Goal: Transaction & Acquisition: Obtain resource

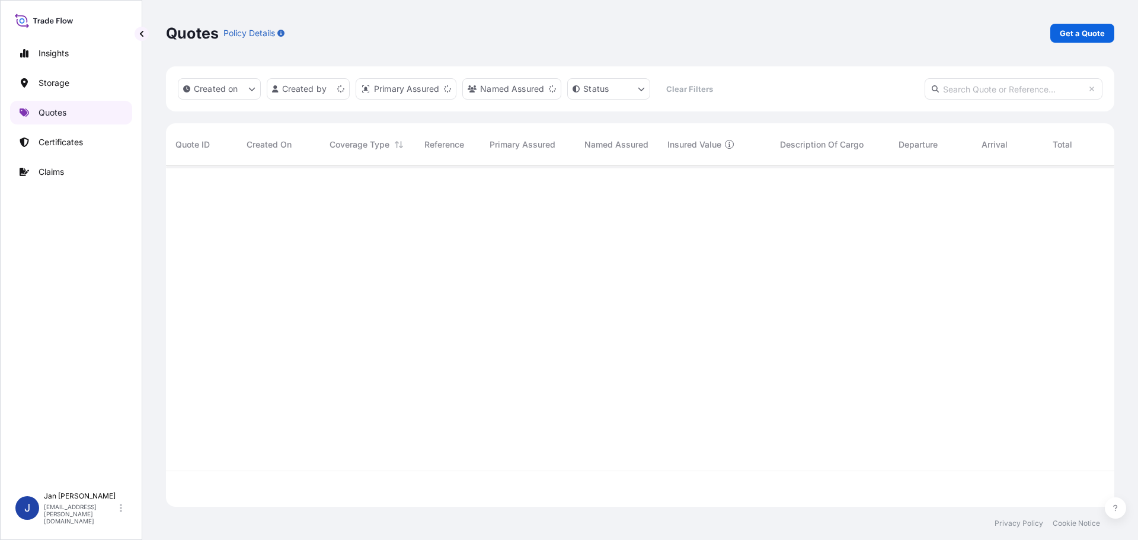
scroll to position [338, 940]
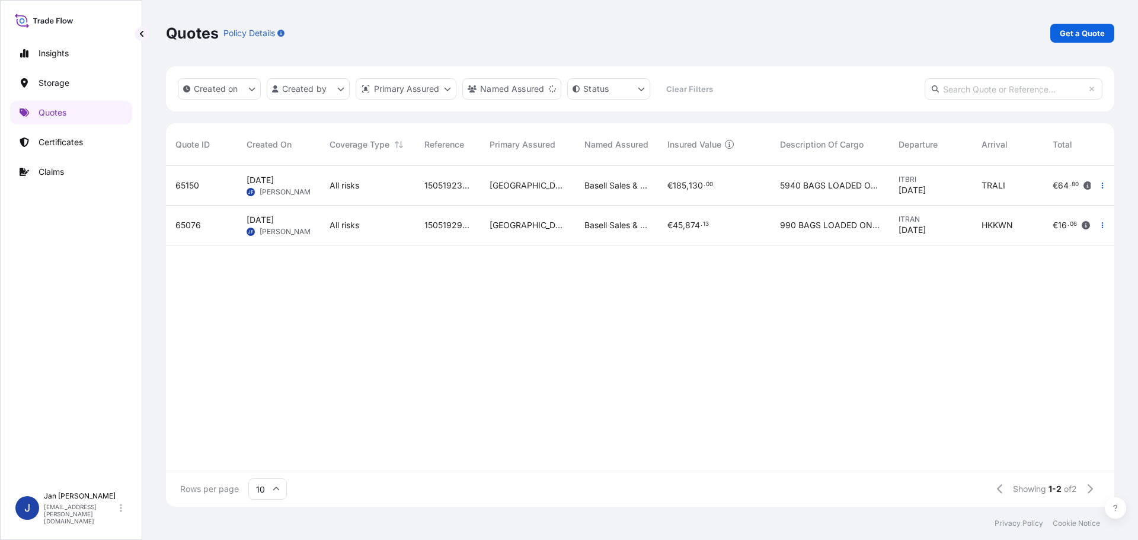
click at [1100, 215] on div at bounding box center [1103, 226] width 24 height 40
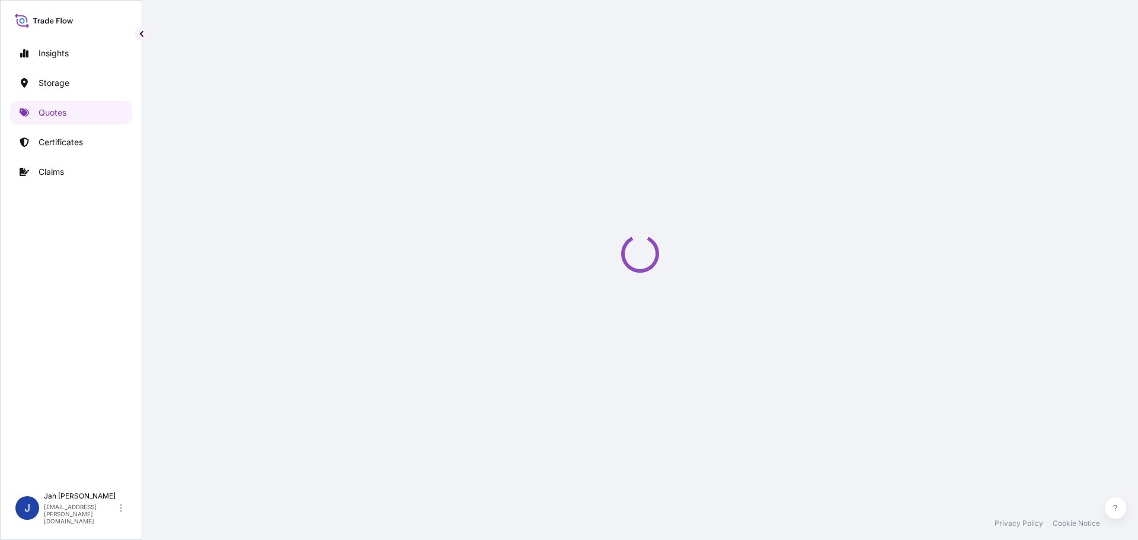
select select "Water"
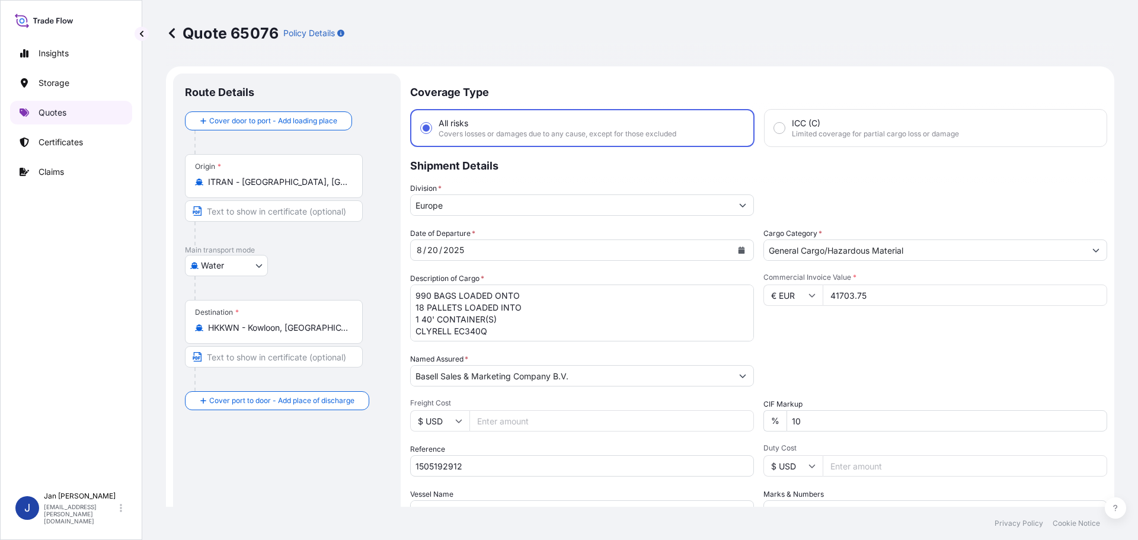
click at [54, 114] on p "Quotes" at bounding box center [53, 113] width 28 height 12
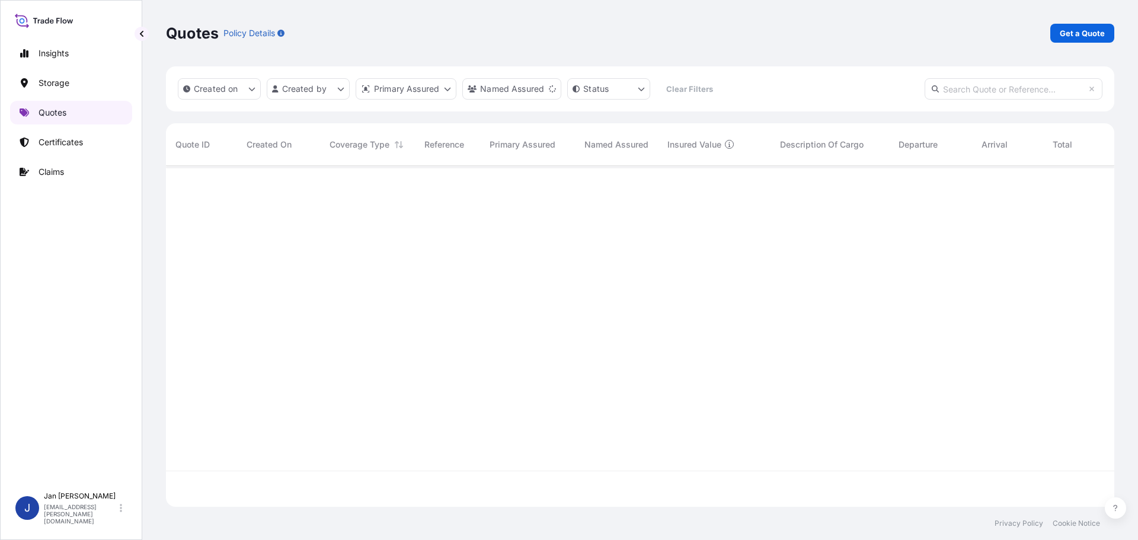
scroll to position [338, 940]
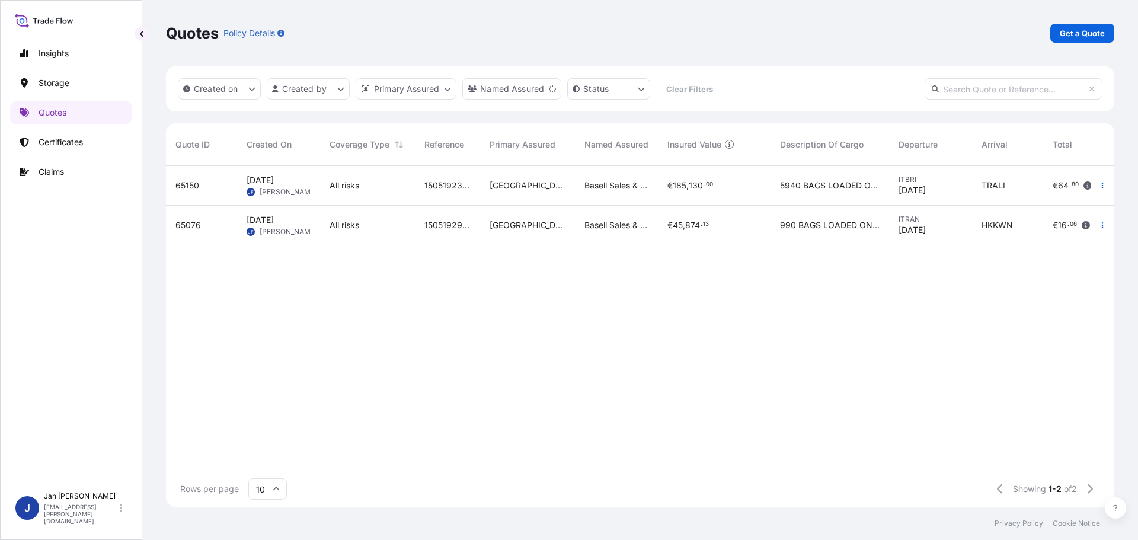
click at [1100, 221] on button "button" at bounding box center [1102, 225] width 19 height 19
click at [1062, 250] on p "Duplicate quote" at bounding box center [1055, 249] width 62 height 12
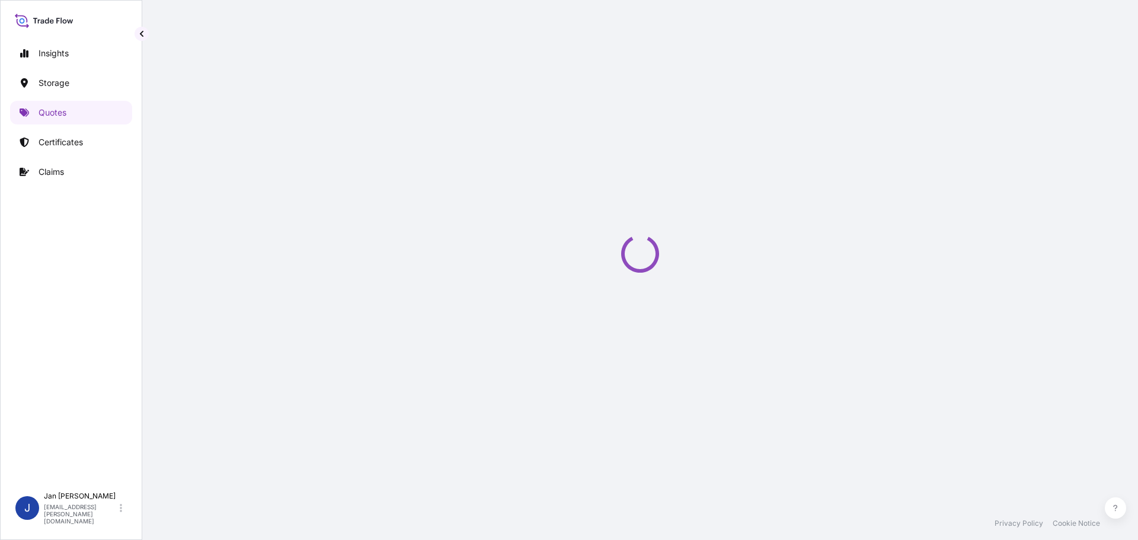
select select "Water"
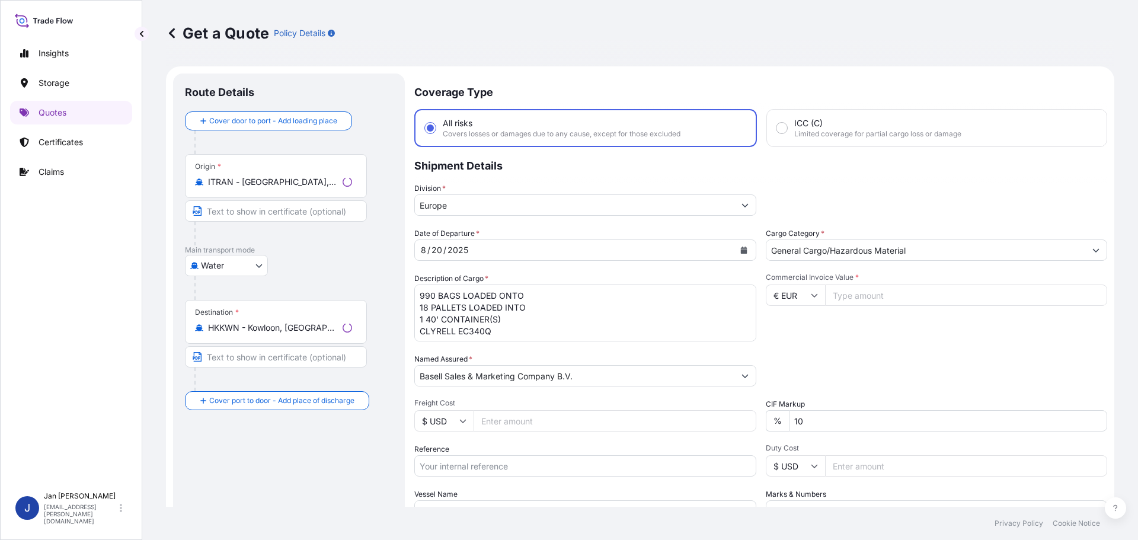
scroll to position [19, 0]
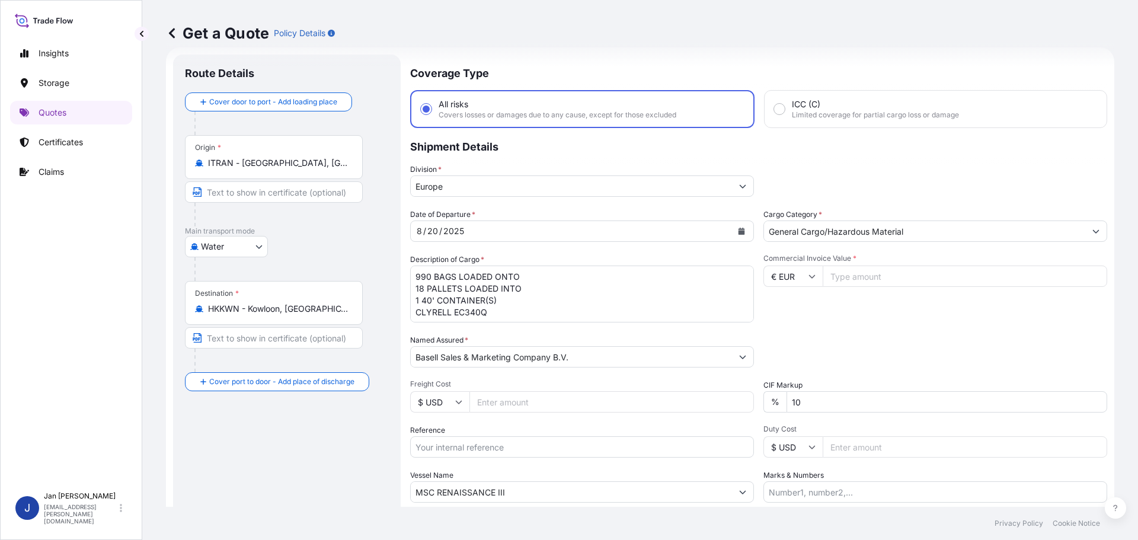
click at [739, 229] on icon "Calendar" at bounding box center [742, 231] width 7 height 7
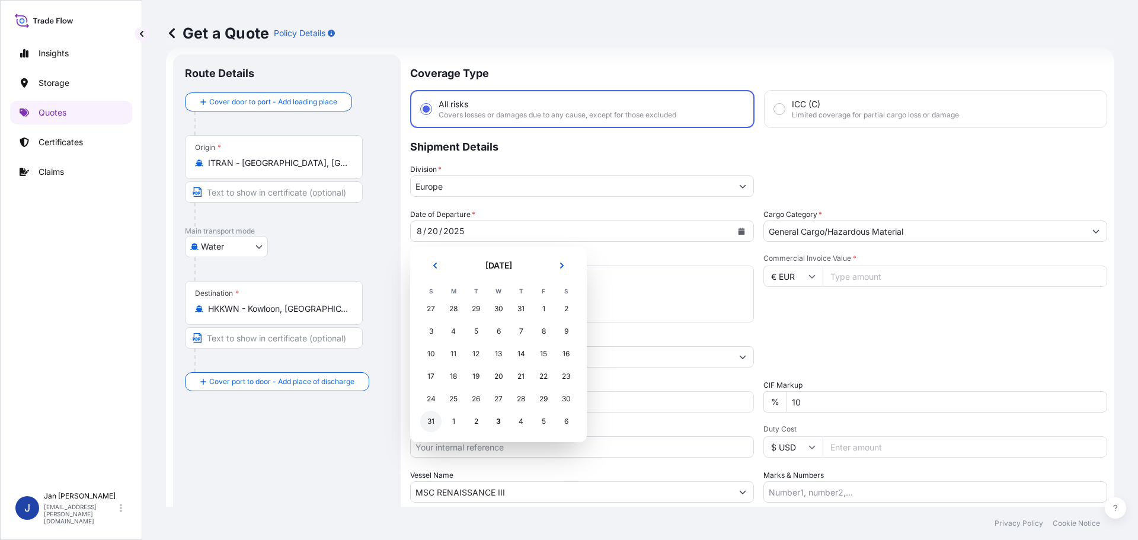
click at [430, 417] on div "31" at bounding box center [430, 421] width 21 height 21
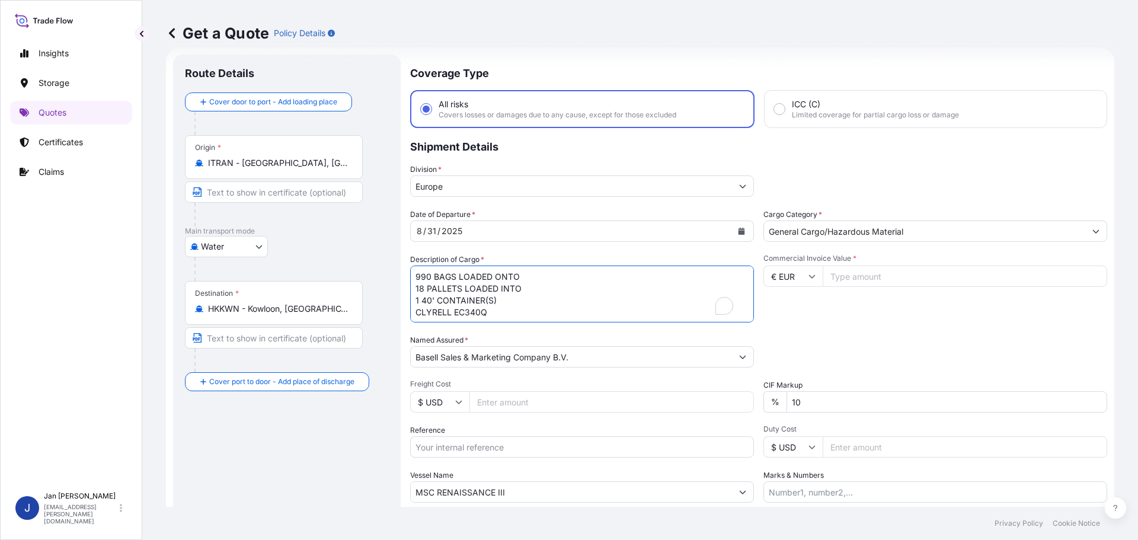
drag, startPoint x: 471, startPoint y: 317, endPoint x: 309, endPoint y: 252, distance: 173.7
click at [309, 252] on form "Route Details Cover door to port - Add loading place Place of loading Road / [G…" at bounding box center [640, 322] width 948 height 551
drag, startPoint x: 548, startPoint y: 354, endPoint x: 179, endPoint y: 360, distance: 368.8
click at [184, 359] on form "Route Details Cover door to port - Add loading place Place of loading Road / [G…" at bounding box center [636, 322] width 940 height 551
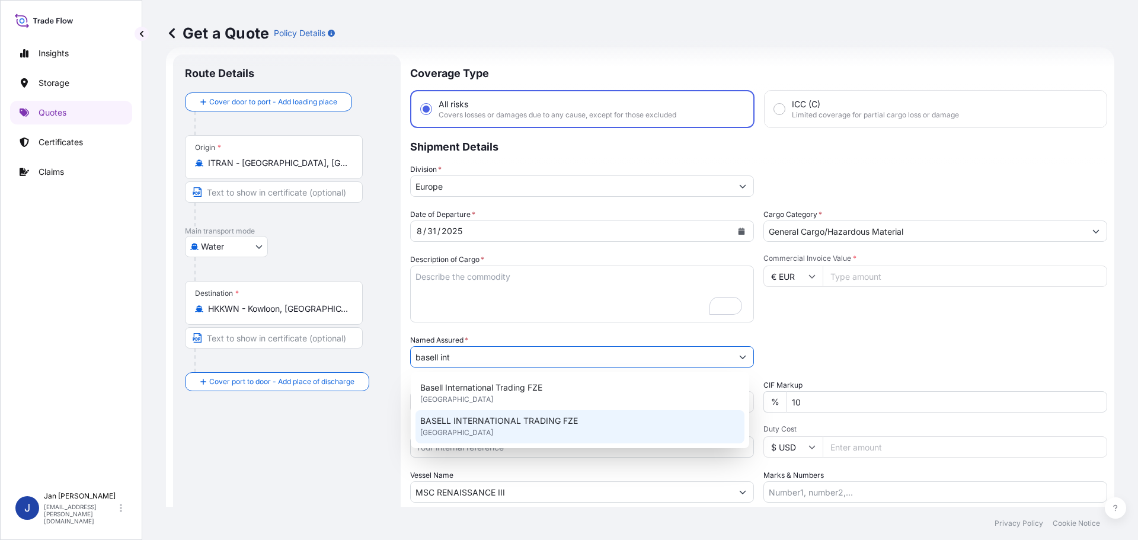
click at [475, 420] on span "BASELL INTERNATIONAL TRADING FZE" at bounding box center [499, 421] width 158 height 12
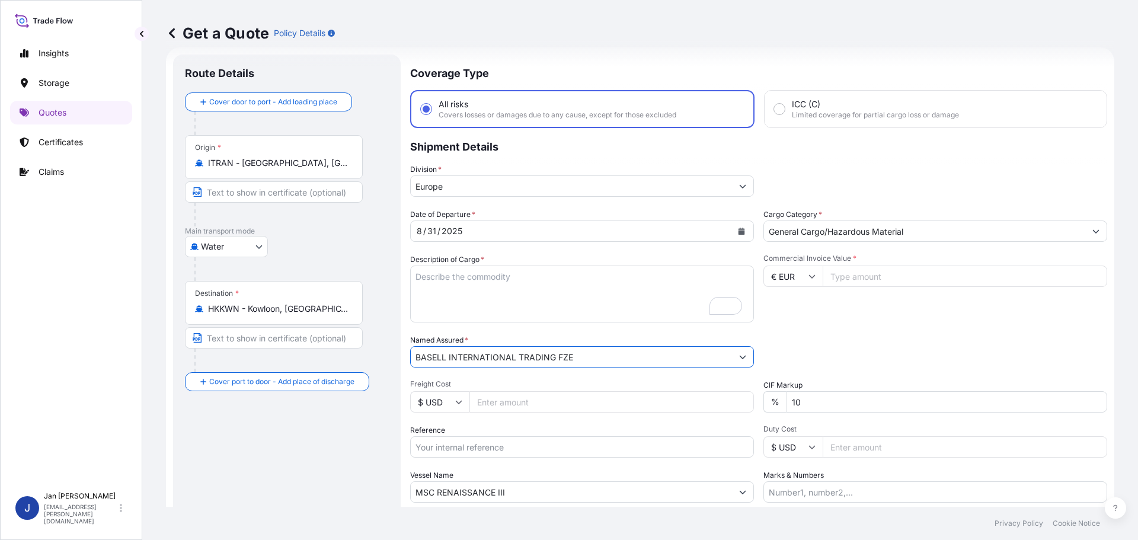
type input "BASELL INTERNATIONAL TRADING FZE"
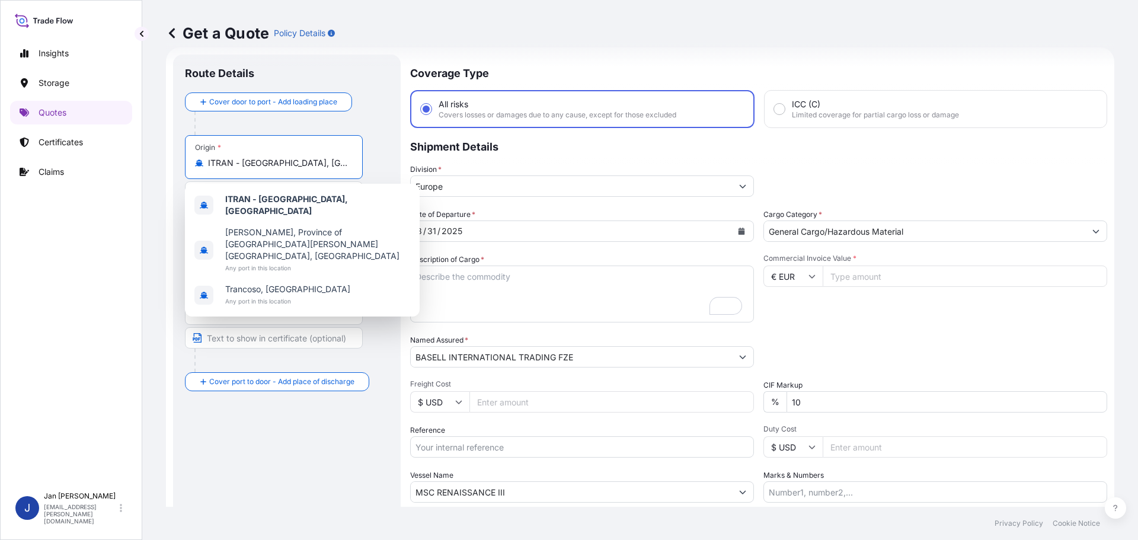
drag, startPoint x: 273, startPoint y: 165, endPoint x: 106, endPoint y: 167, distance: 166.6
click at [107, 167] on div "Insights Storage Quotes Certificates Claims J [PERSON_NAME] [EMAIL_ADDRESS][PER…" at bounding box center [569, 270] width 1138 height 540
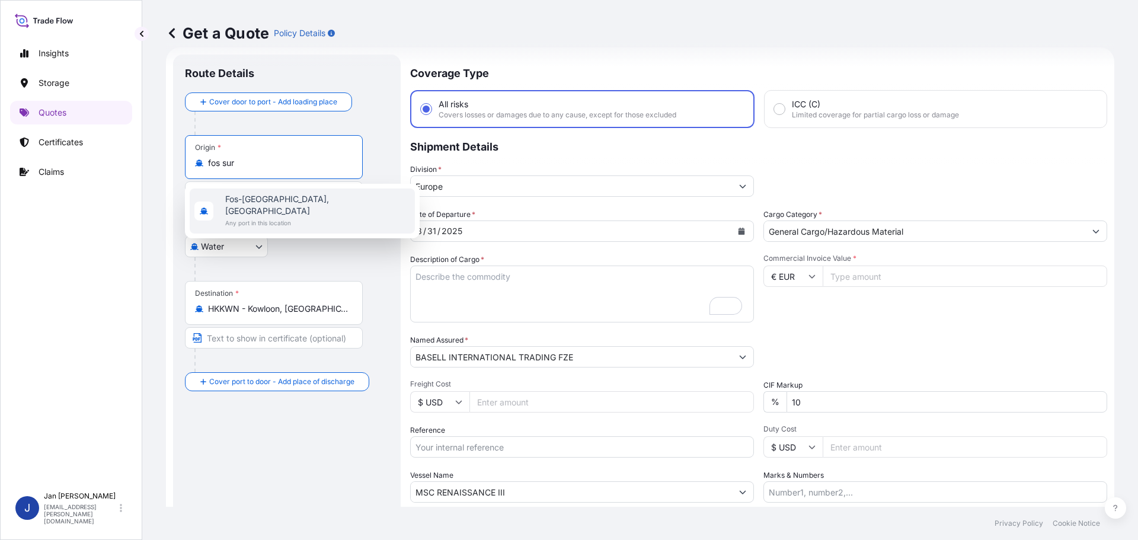
click at [280, 203] on span "Fos-[GEOGRAPHIC_DATA], [GEOGRAPHIC_DATA]" at bounding box center [317, 205] width 185 height 24
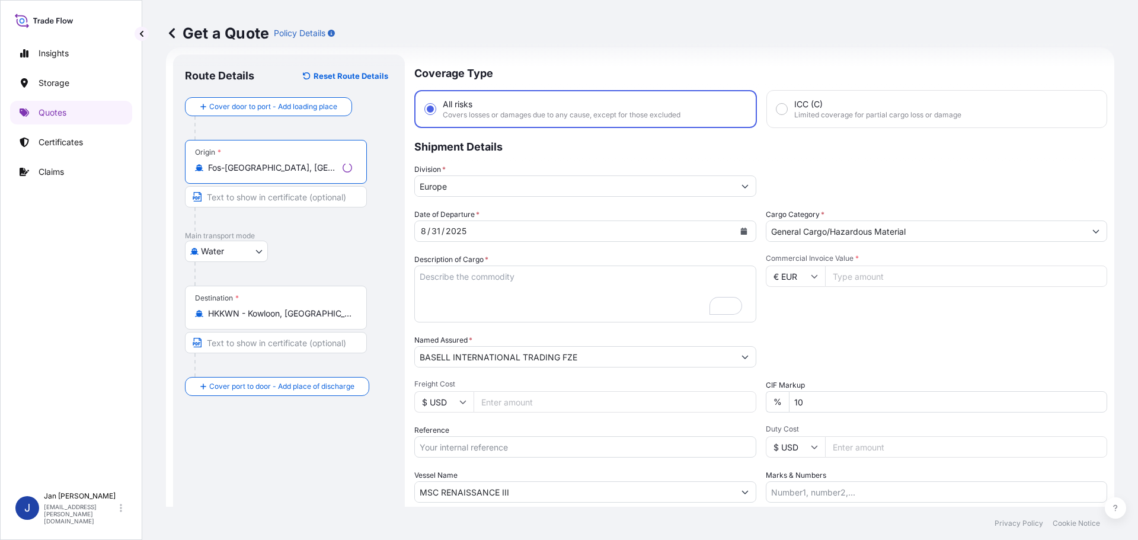
type input "Fos-[GEOGRAPHIC_DATA], [GEOGRAPHIC_DATA]"
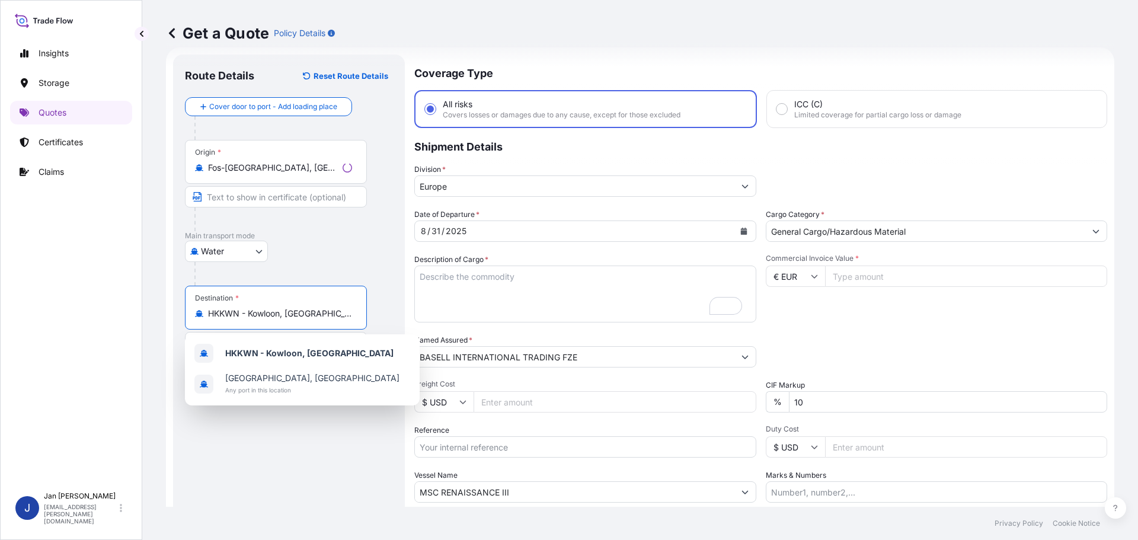
drag, startPoint x: 330, startPoint y: 310, endPoint x: 117, endPoint y: 311, distance: 213.4
click at [128, 311] on div "Insights Storage Quotes Certificates Claims J [PERSON_NAME] [EMAIL_ADDRESS][PER…" at bounding box center [569, 270] width 1138 height 540
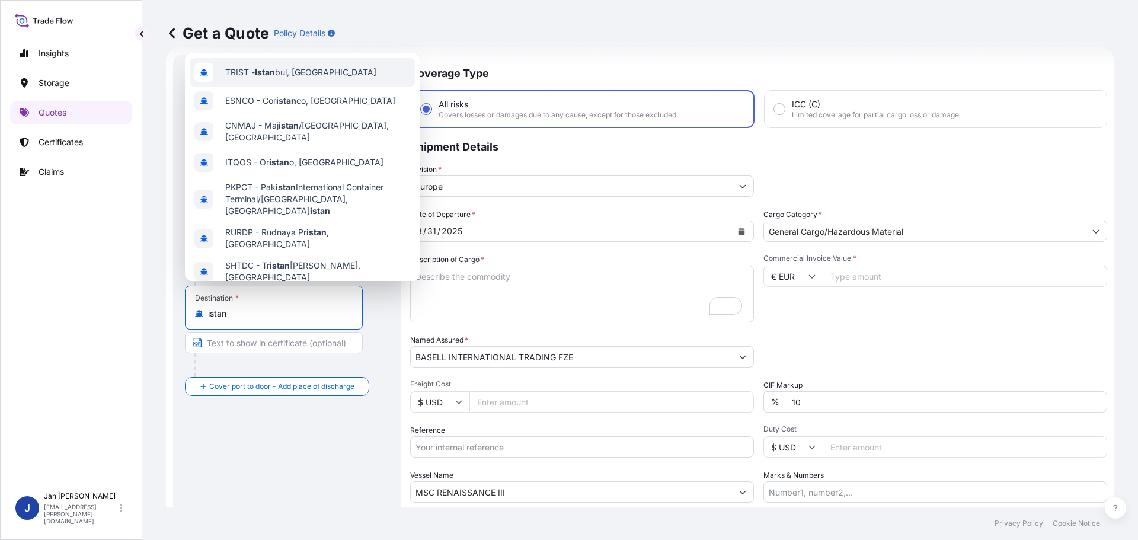
click at [266, 66] on div "TRIST - Istan bul, [GEOGRAPHIC_DATA]" at bounding box center [302, 72] width 225 height 28
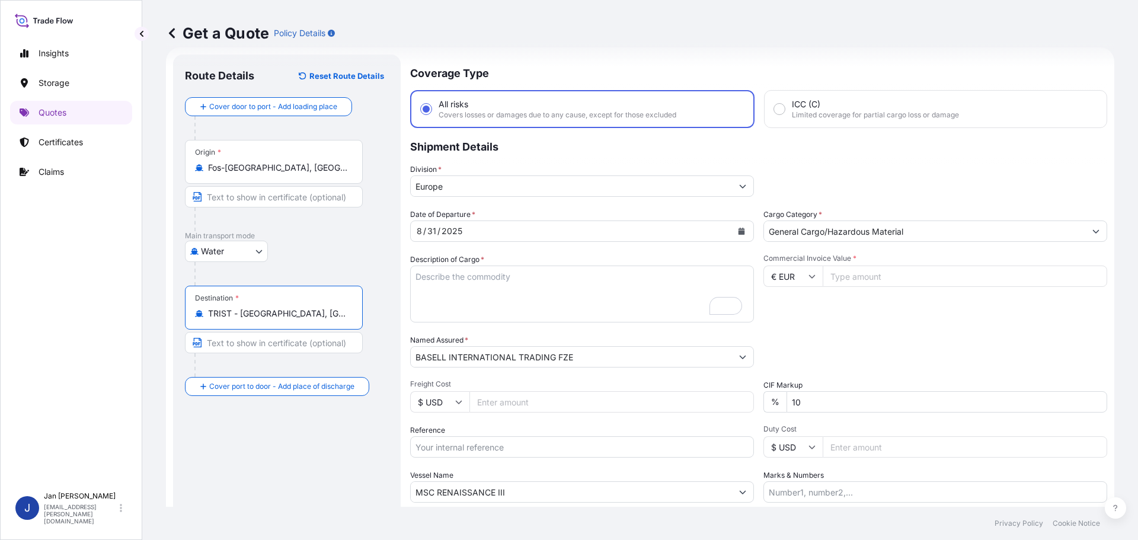
type input "TRIST - [GEOGRAPHIC_DATA], [GEOGRAPHIC_DATA]"
drag, startPoint x: 316, startPoint y: 174, endPoint x: 158, endPoint y: 178, distance: 157.7
click at [162, 178] on div "Get a Quote Policy Details Route Details Reset Route Details Cover door to port…" at bounding box center [640, 253] width 996 height 507
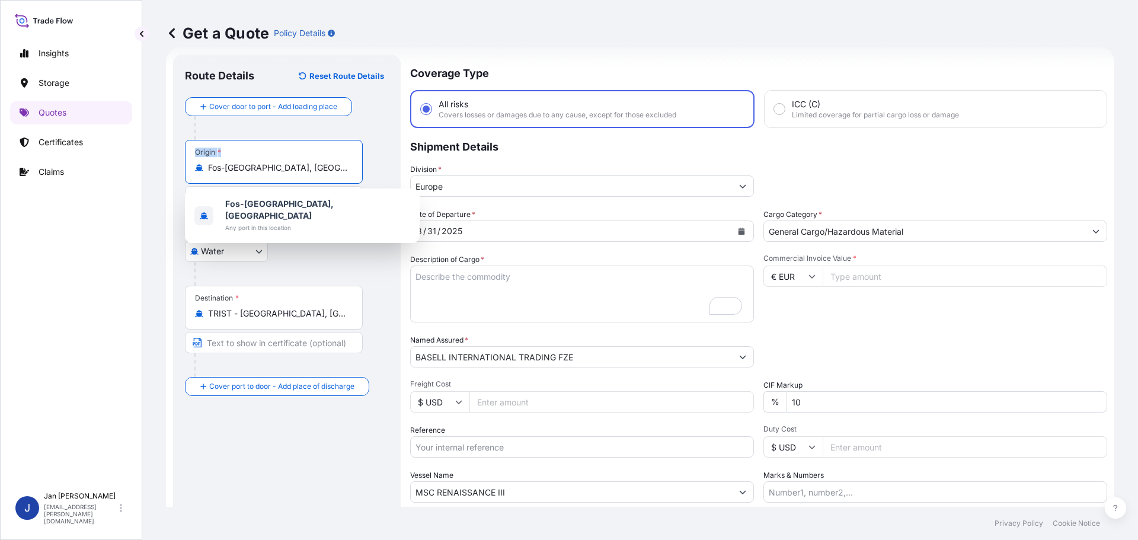
click at [315, 170] on input "Fos-[GEOGRAPHIC_DATA], [GEOGRAPHIC_DATA]" at bounding box center [278, 168] width 140 height 12
drag, startPoint x: 311, startPoint y: 172, endPoint x: 159, endPoint y: 172, distance: 151.8
click at [162, 172] on div "Get a Quote Policy Details Route Details Reset Route Details Cover door to port…" at bounding box center [640, 253] width 996 height 507
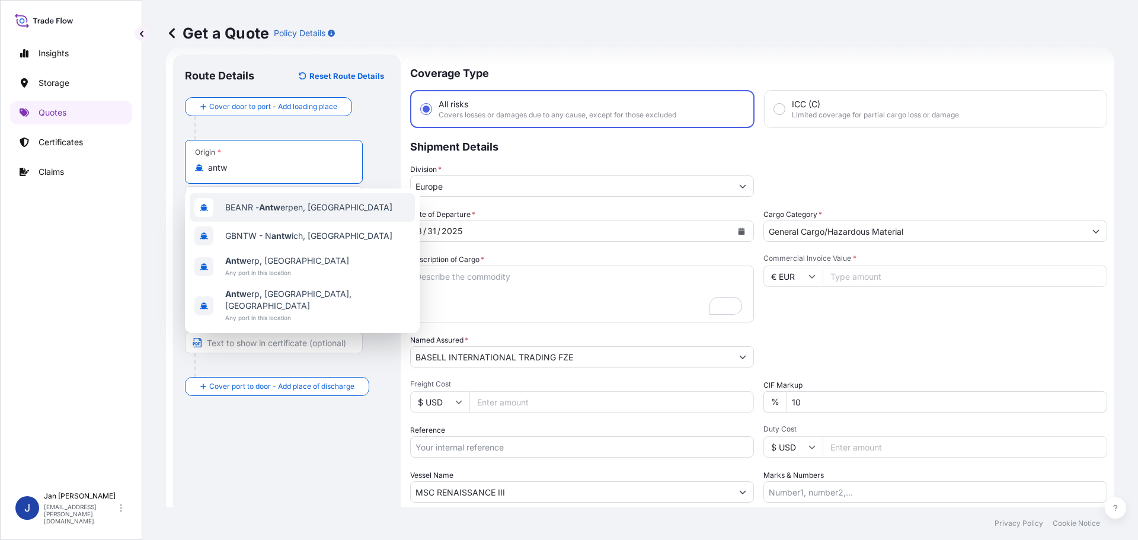
click at [293, 213] on div "BEANR - Antw erpen, [GEOGRAPHIC_DATA]" at bounding box center [302, 207] width 225 height 28
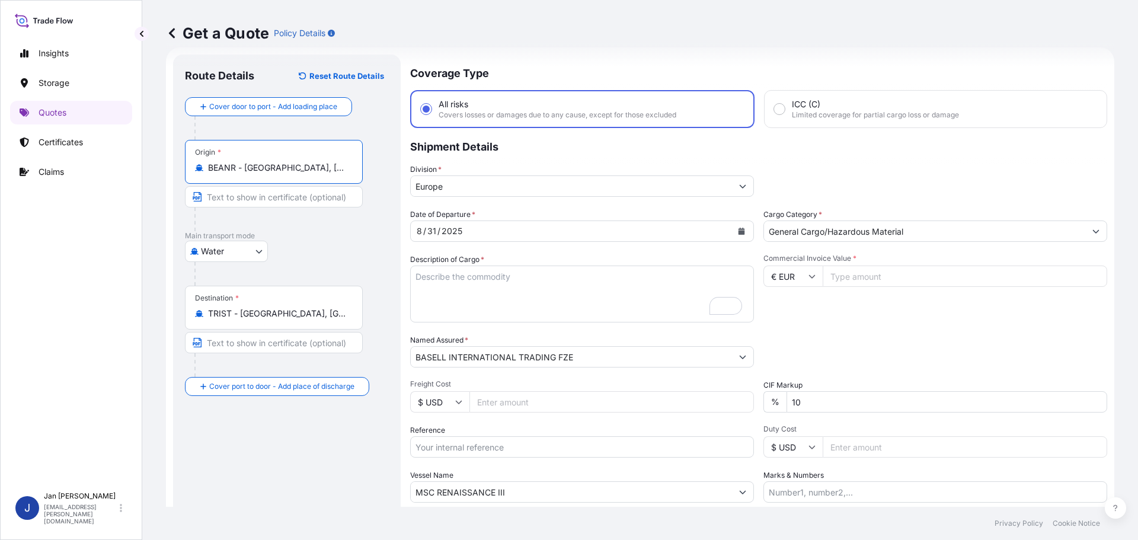
type input "BEANR - [GEOGRAPHIC_DATA], [GEOGRAPHIC_DATA]"
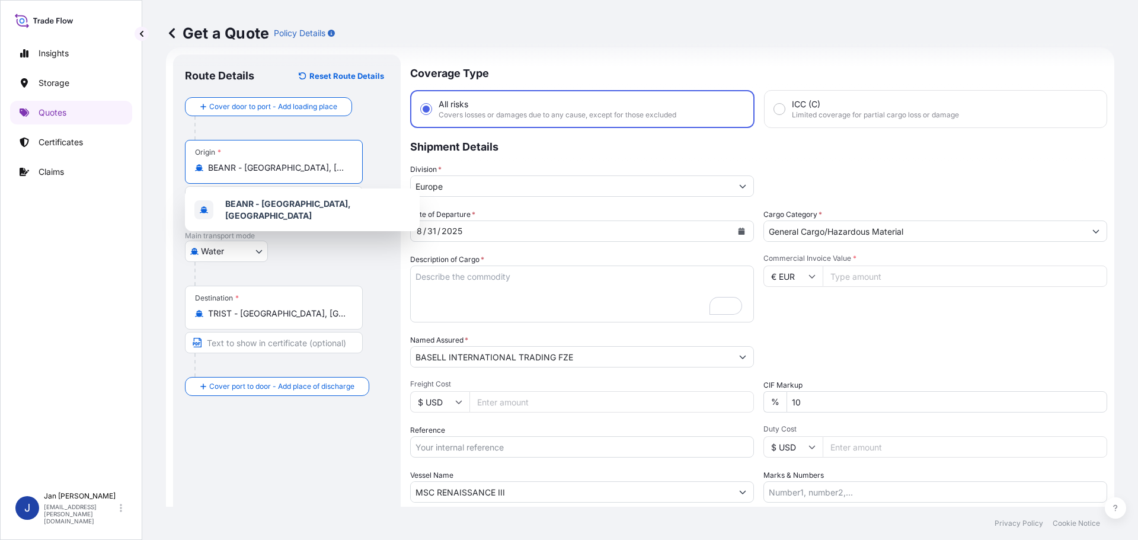
drag, startPoint x: 534, startPoint y: 493, endPoint x: 219, endPoint y: 493, distance: 314.8
click at [221, 493] on form "Route Details Reset Route Details Cover door to port - Add loading place Place …" at bounding box center [640, 322] width 948 height 551
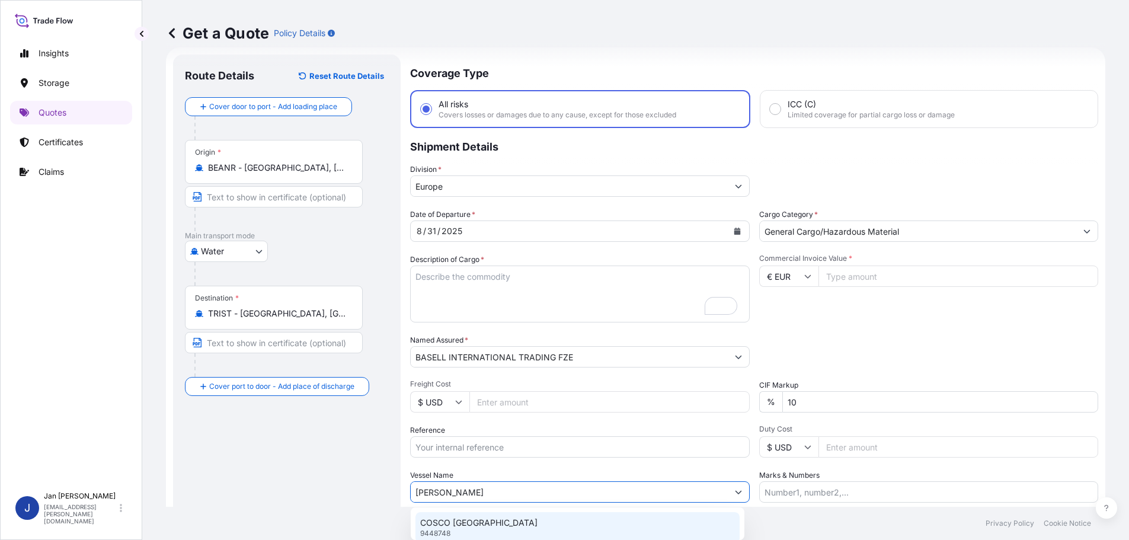
click at [449, 524] on p "COSCO [GEOGRAPHIC_DATA]" at bounding box center [478, 523] width 117 height 12
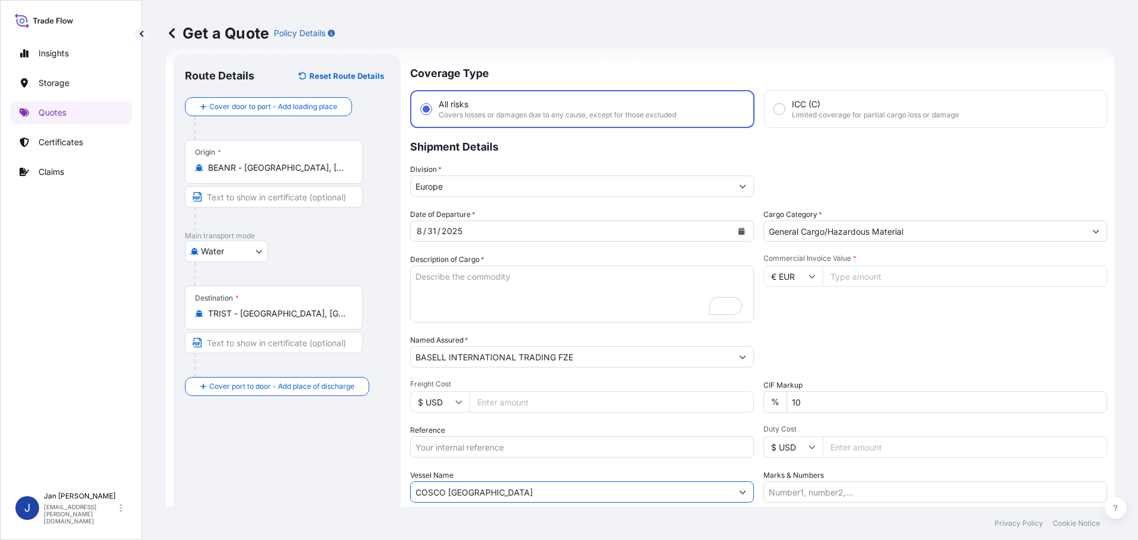
type input "COSCO [GEOGRAPHIC_DATA]"
click at [488, 446] on input "Reference" at bounding box center [582, 446] width 344 height 21
paste input "5013205622 304245167"
click at [463, 447] on input "5013205622 304245167" at bounding box center [582, 446] width 344 height 21
click at [545, 448] on input "5013205622 304245167" at bounding box center [582, 446] width 344 height 21
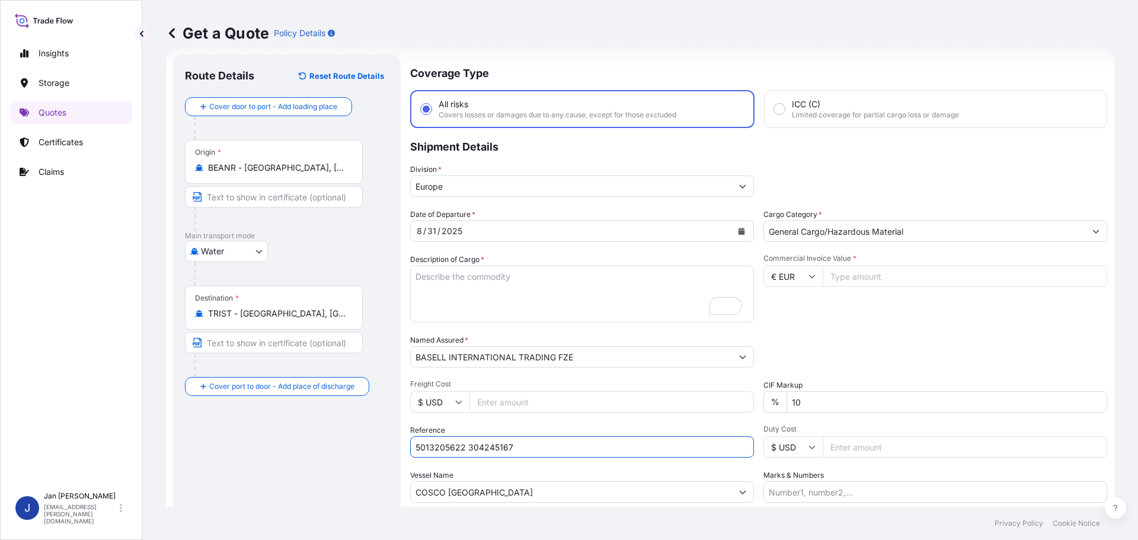
paste input "1187424944"
type input "5013205622 304245167 1187424944"
click at [859, 277] on input "Commercial Invoice Value *" at bounding box center [965, 276] width 285 height 21
paste input "222750.00"
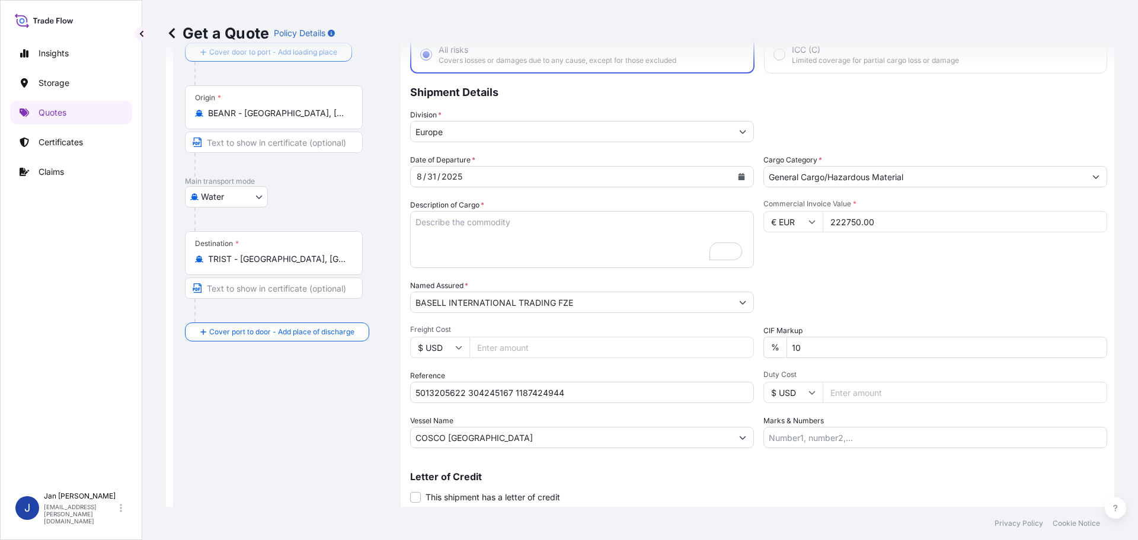
scroll to position [110, 0]
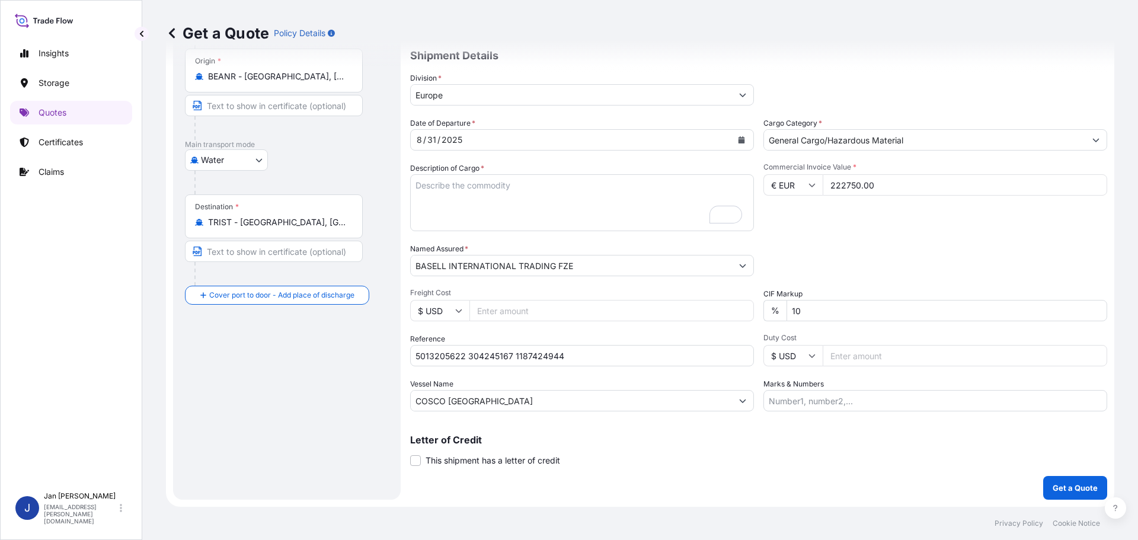
type input "222750.00"
click at [480, 211] on textarea "990 BAGS LOADED ONTO 18 PALLETS LOADED INTO 1 40' CONTAINER(S) CLYRELL EC340Q" at bounding box center [582, 202] width 344 height 57
paste textarea "BAGS LOADED ONTO 180 PALLETS LOADED INTO 10 40' HIGH CUBE CONTAINER HOSTALEN CR…"
click at [412, 183] on textarea "990 BAGS LOADED ONTO 18 PALLETS LOADED INTO 1 40' CONTAINER(S) CLYRELL EC340Q" at bounding box center [582, 202] width 344 height 57
type textarea "9900 BAGS LOADED ONTO 180 PALLETS LOADED INTO 10 40' HIGH CUBE CONTAINER HOSTAL…"
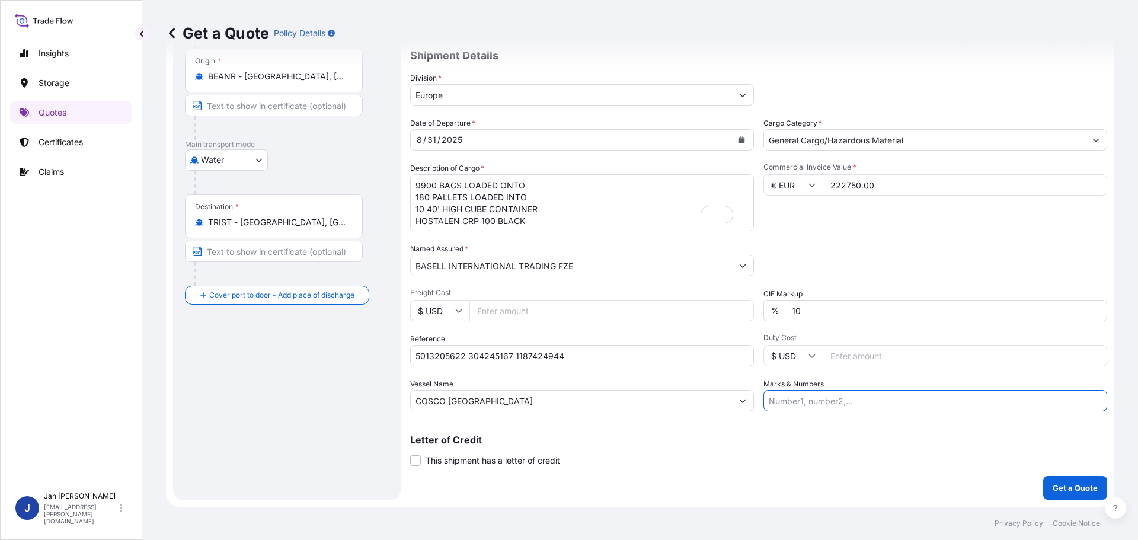
click at [816, 397] on input "Marks & Numbers" at bounding box center [936, 400] width 344 height 21
paste input "PLASMAR / [GEOGRAPHIC_DATA]"
type input "PLASMAR / [GEOGRAPHIC_DATA]"
click at [1068, 490] on p "Get a Quote" at bounding box center [1075, 488] width 45 height 12
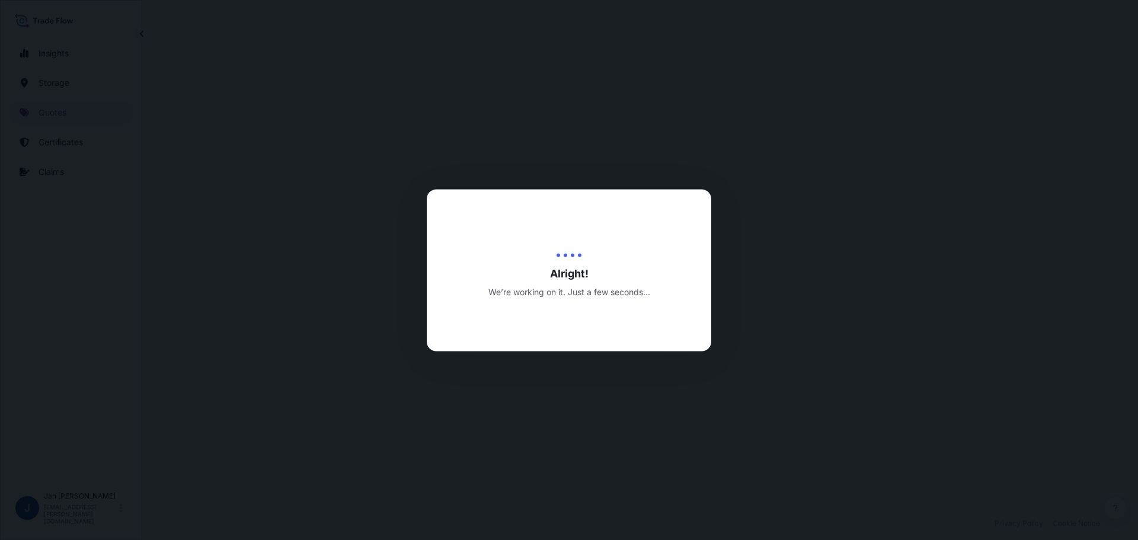
select select "Water"
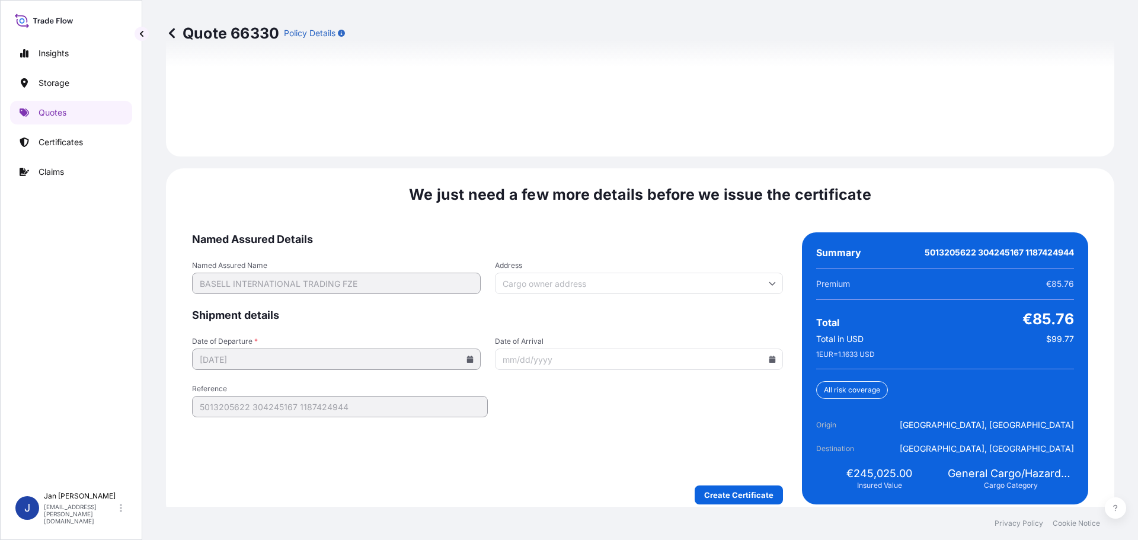
scroll to position [1721, 0]
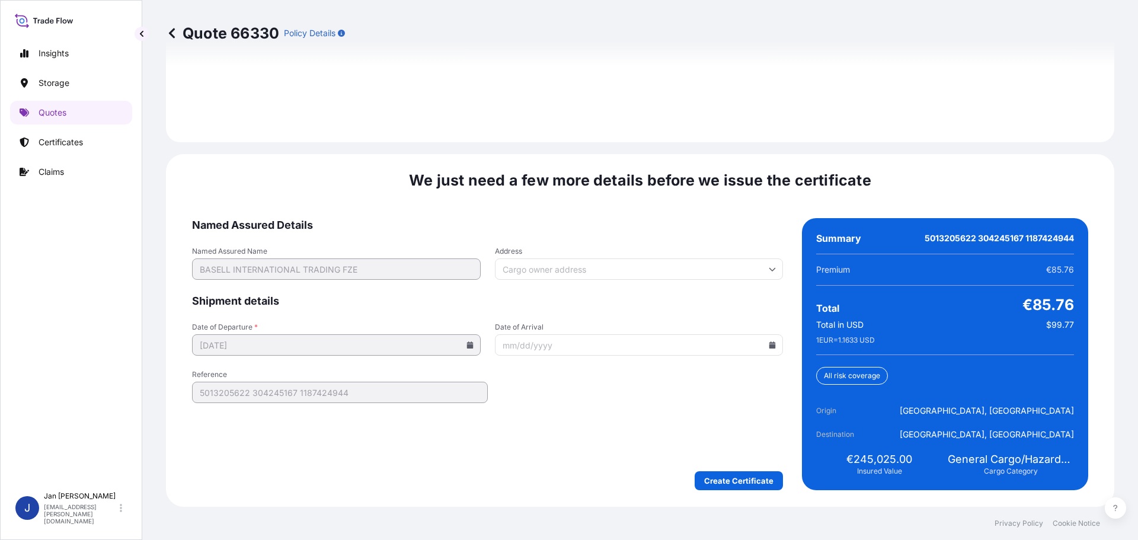
click at [779, 351] on div "Named Assured Details Named Assured Name BASELL INTERNATIONAL TRADING FZE Addre…" at bounding box center [640, 354] width 896 height 272
click at [775, 346] on input "Date of Arrival" at bounding box center [639, 344] width 289 height 21
click at [769, 345] on icon at bounding box center [772, 344] width 7 height 7
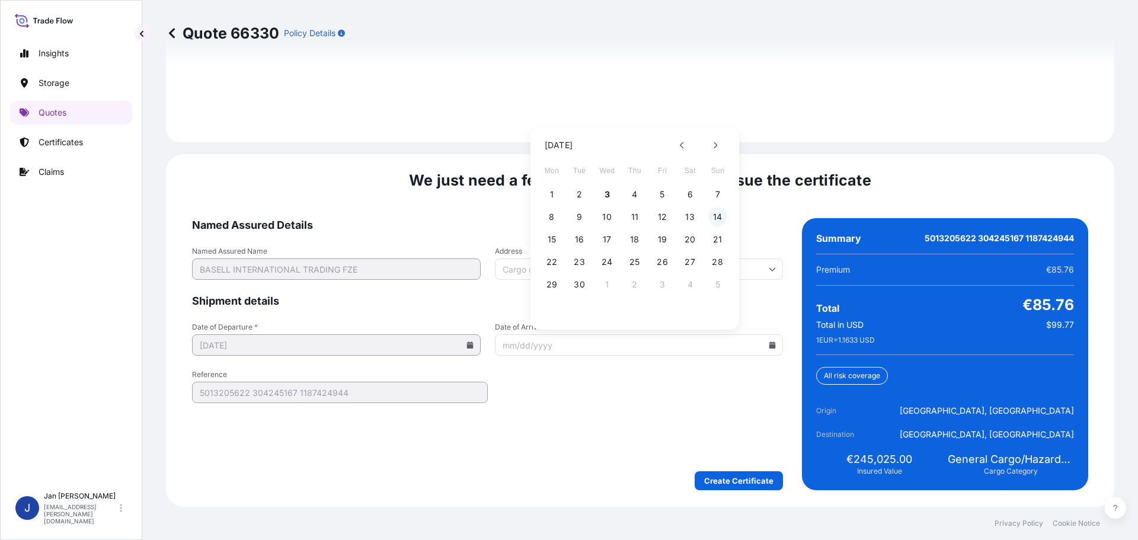
click at [718, 216] on button "14" at bounding box center [717, 216] width 19 height 19
type input "[DATE]"
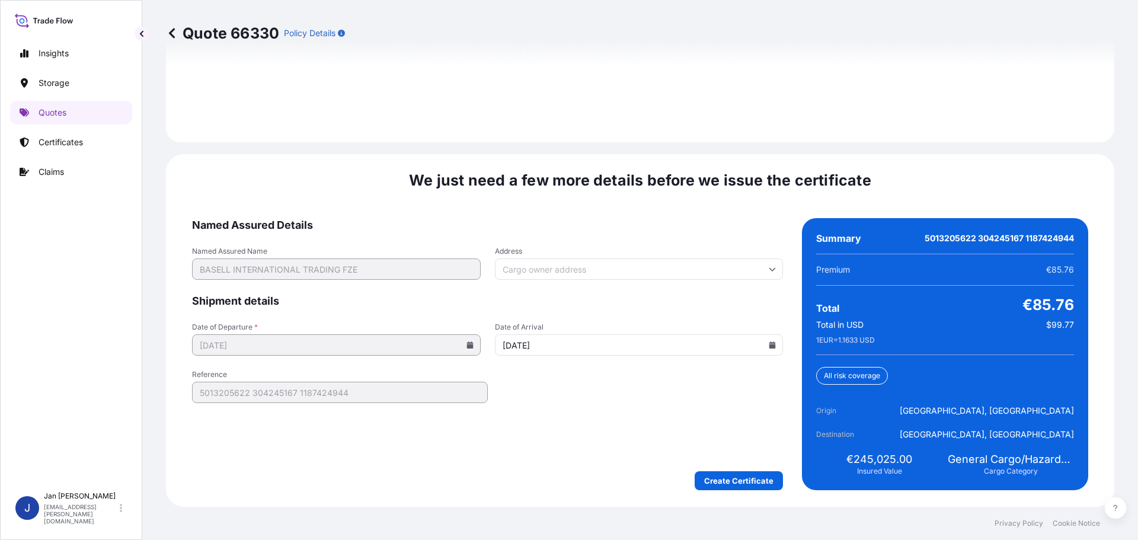
click at [730, 470] on form "Named Assured Details Named Assured Name BASELL INTERNATIONAL TRADING FZE Addre…" at bounding box center [487, 354] width 591 height 272
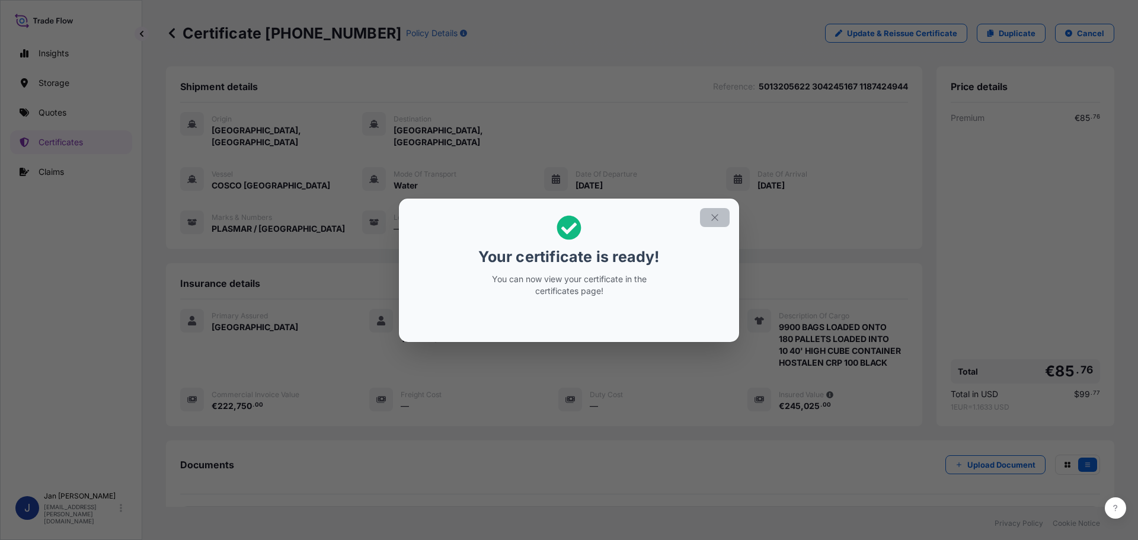
click at [716, 214] on icon "button" at bounding box center [715, 217] width 11 height 11
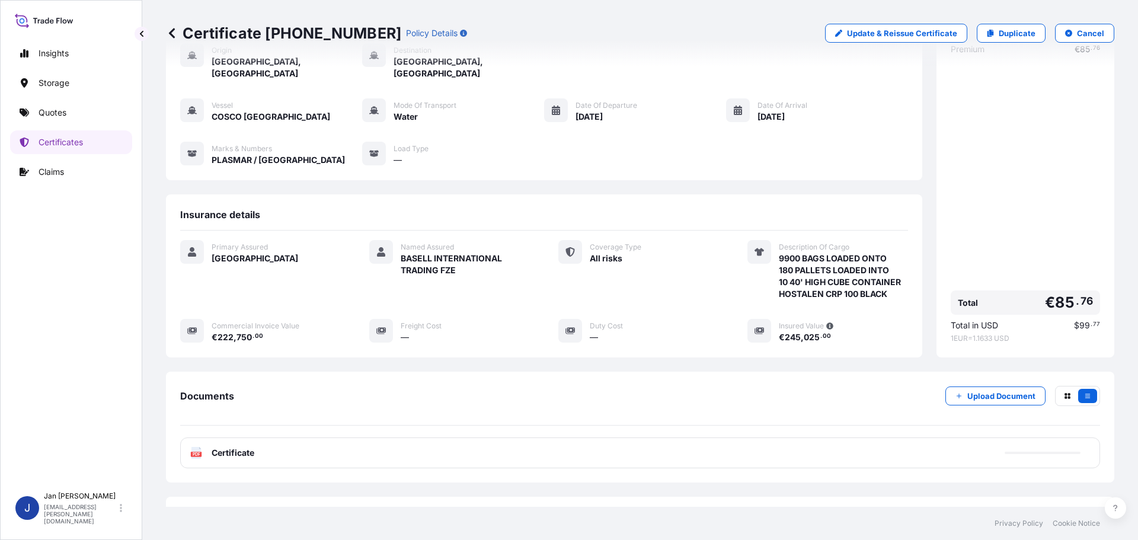
scroll to position [107, 0]
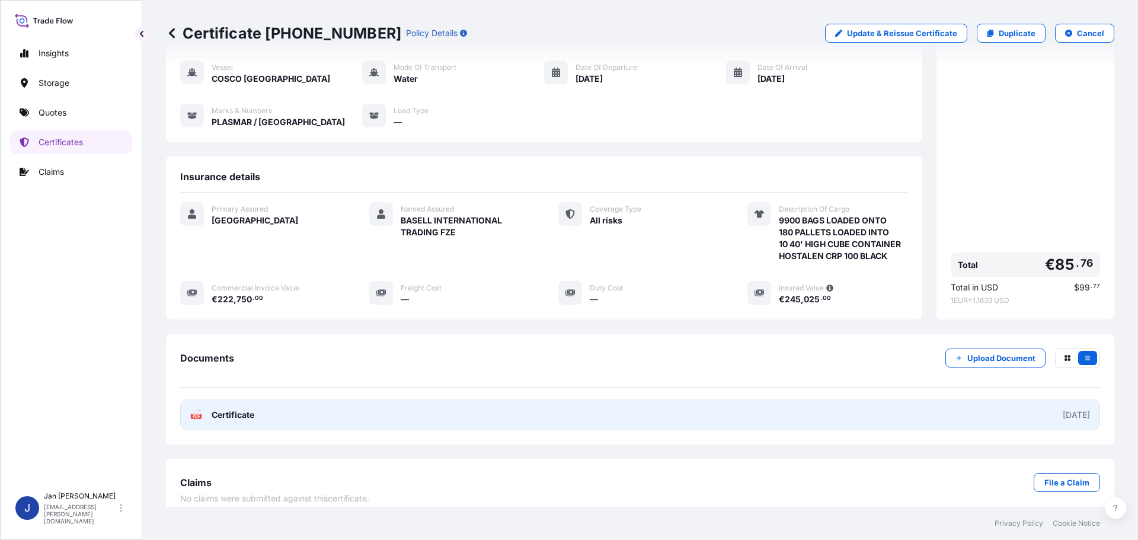
click at [198, 414] on text "PDF" at bounding box center [197, 416] width 8 height 4
